Goal: Information Seeking & Learning: Learn about a topic

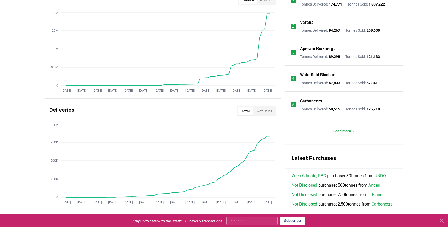
scroll to position [226, 0]
click at [300, 22] on p "Varaha" at bounding box center [307, 23] width 14 height 6
click at [336, 22] on div "Varaha" at bounding box center [340, 23] width 80 height 6
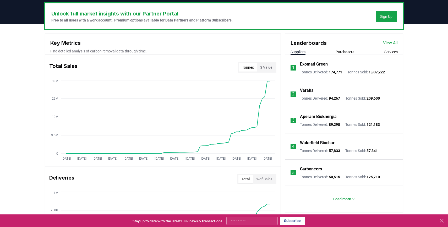
scroll to position [159, 0]
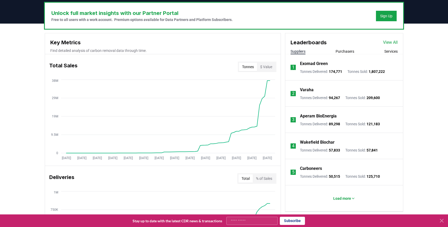
click at [341, 54] on li "1 Exomad Green Tonnes Delivered : 174,771 Tonnes Sold : 1,807,222" at bounding box center [344, 67] width 118 height 26
click at [341, 51] on button "Purchasers" at bounding box center [344, 51] width 19 height 5
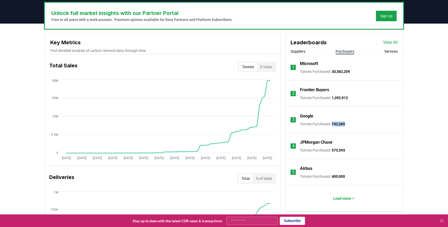
drag, startPoint x: 334, startPoint y: 125, endPoint x: 356, endPoint y: 125, distance: 22.3
click at [356, 125] on li "3 Google Tonnes Purchased : 742,265" at bounding box center [344, 120] width 118 height 26
click at [333, 125] on span "742,265" at bounding box center [338, 124] width 13 height 4
drag, startPoint x: 334, startPoint y: 124, endPoint x: 354, endPoint y: 124, distance: 19.9
click at [354, 124] on li "3 Google Tonnes Purchased : 742,265" at bounding box center [344, 120] width 118 height 26
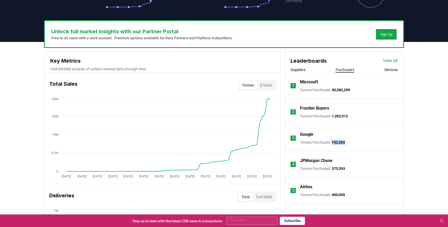
scroll to position [136, 0]
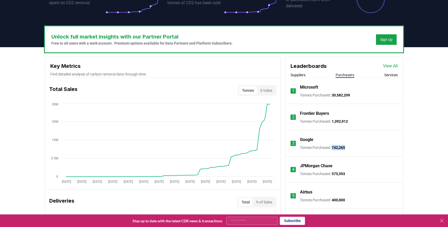
click at [296, 74] on button "Suppliers" at bounding box center [297, 74] width 15 height 5
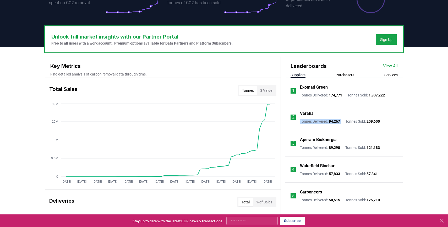
drag, startPoint x: 299, startPoint y: 119, endPoint x: 347, endPoint y: 121, distance: 47.7
click at [347, 121] on li "2 Varaha Tonnes Delivered : 94,267 Tonnes Sold : 209,600" at bounding box center [344, 117] width 118 height 26
drag, startPoint x: 296, startPoint y: 121, endPoint x: 343, endPoint y: 121, distance: 47.4
click at [343, 121] on li "2 Varaha Tonnes Delivered : 94,267 Tonnes Sold : 209,600" at bounding box center [344, 117] width 118 height 26
click at [340, 121] on span "94,267" at bounding box center [334, 121] width 11 height 4
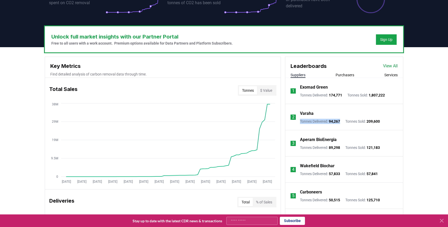
drag, startPoint x: 298, startPoint y: 122, endPoint x: 344, endPoint y: 122, distance: 45.8
click at [344, 122] on li "2 Varaha Tonnes Delivered : 94,267 Tonnes Sold : 209,600" at bounding box center [344, 117] width 118 height 26
click at [305, 122] on p "Tonnes Delivered : 94,267" at bounding box center [320, 121] width 40 height 5
